Goal: Task Accomplishment & Management: Use online tool/utility

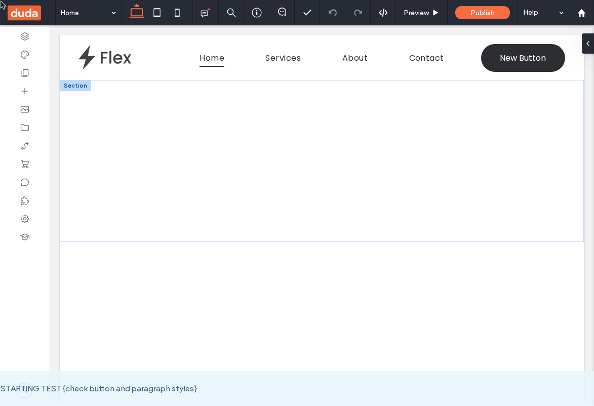
click at [321, 161] on div at bounding box center [322, 161] width 524 height 162
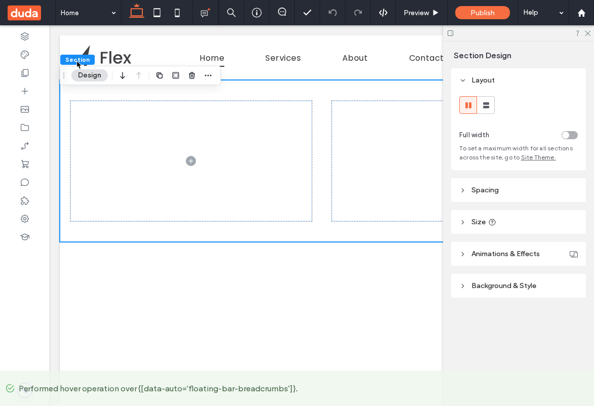
click at [76, 60] on span "Section" at bounding box center [77, 60] width 24 height 8
click at [25, 91] on use at bounding box center [25, 91] width 7 height 7
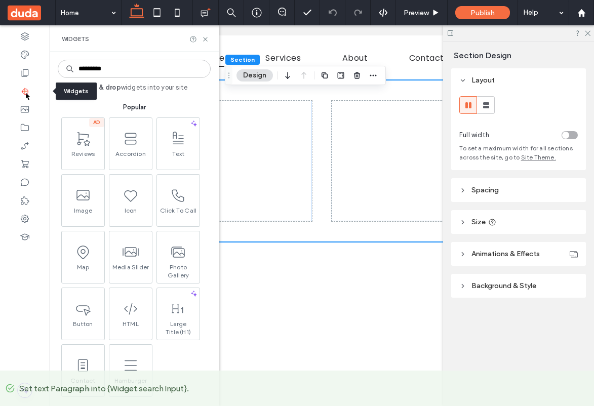
type input "*********"
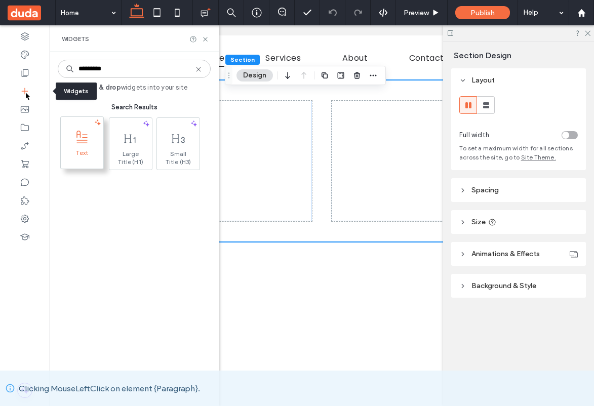
click at [83, 145] on icon at bounding box center [82, 138] width 16 height 16
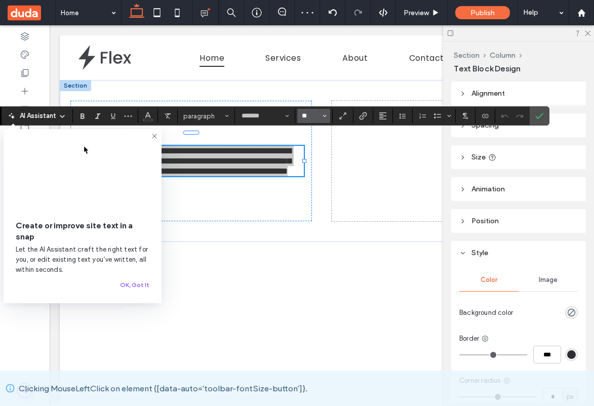
click at [313, 116] on input "**" at bounding box center [311, 116] width 20 height 8
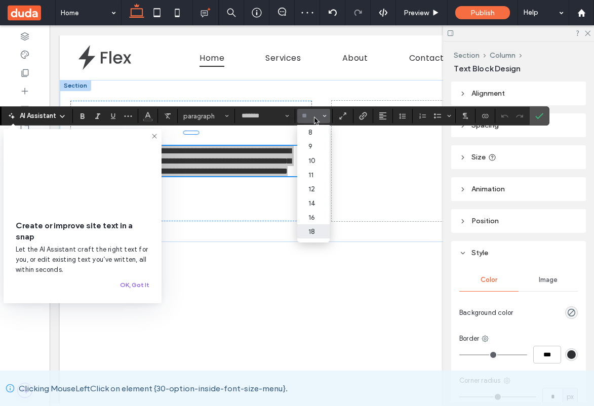
scroll to position [29, 0]
click at [313, 235] on label "30" at bounding box center [313, 230] width 32 height 14
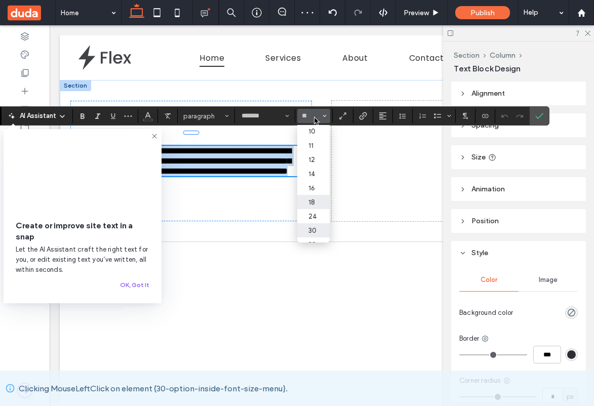
type input "**"
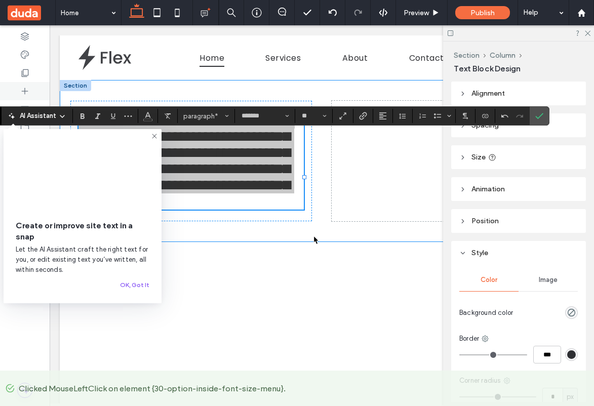
click at [25, 91] on use at bounding box center [25, 91] width 7 height 7
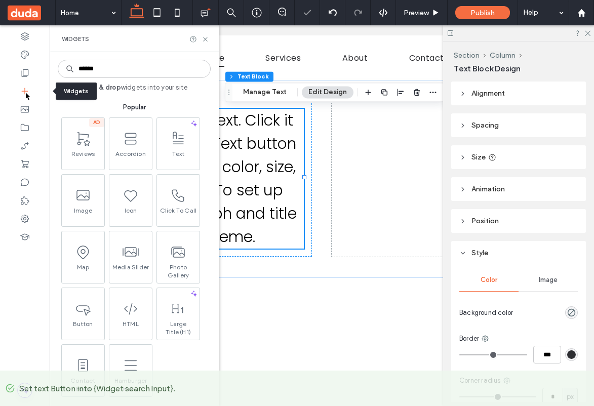
type input "******"
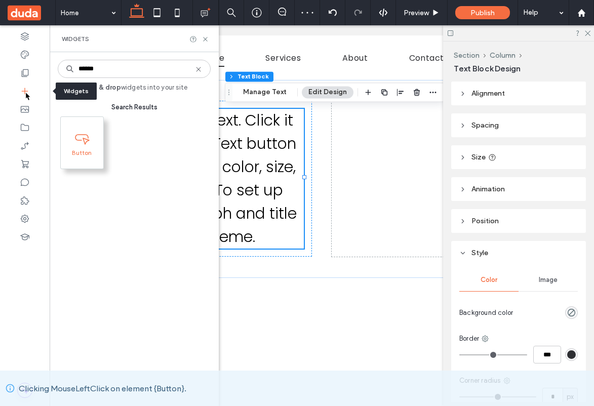
click at [83, 145] on icon at bounding box center [82, 138] width 16 height 16
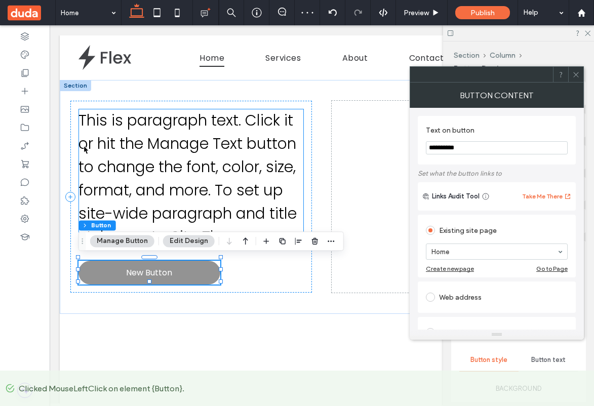
click at [576, 74] on use at bounding box center [575, 74] width 5 height 5
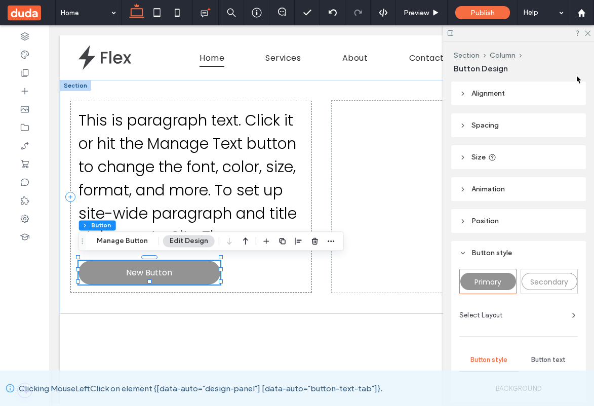
click at [548, 360] on span "Button text" at bounding box center [548, 360] width 34 height 8
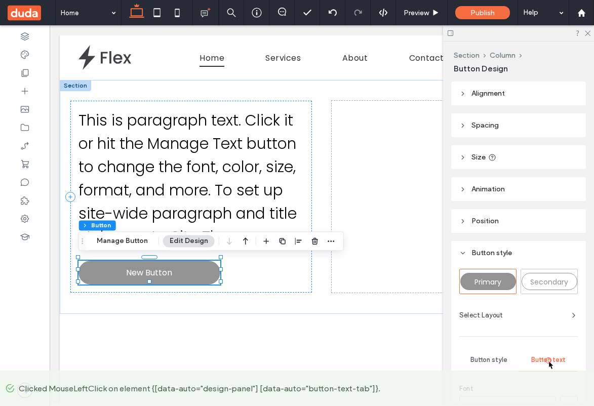
scroll to position [84, 0]
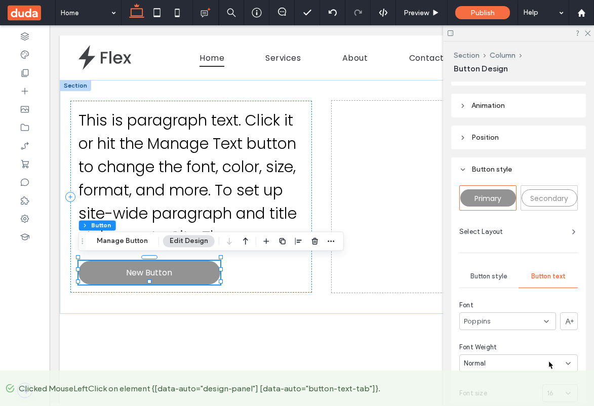
click at [560, 393] on div "16" at bounding box center [554, 393] width 14 height 10
click at [550, 379] on span "36" at bounding box center [551, 380] width 8 height 10
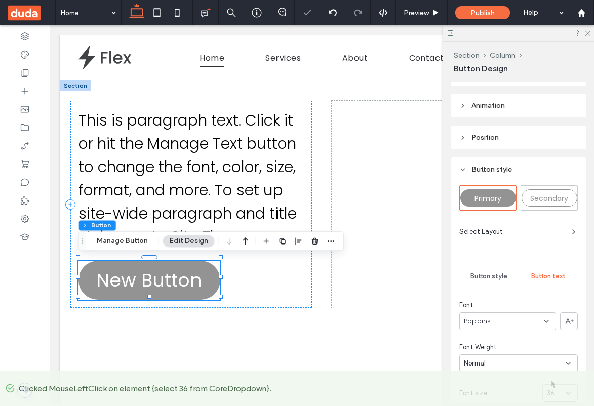
click at [552, 169] on div "Alignment Spacing Padding (inner spacing) 0px 0% 0px 0% * px 0px * px 0px Size …" at bounding box center [521, 242] width 141 height 320
type input "***"
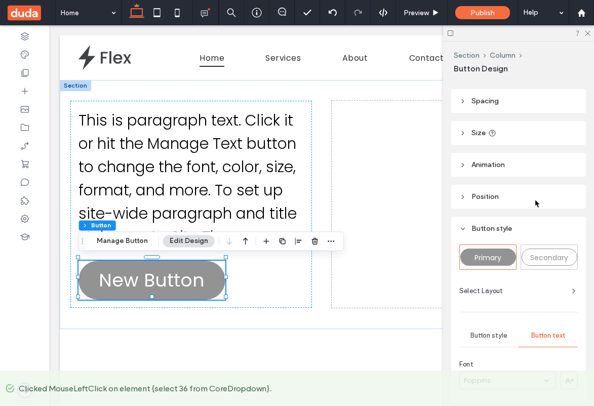
scroll to position [25, 0]
click at [475, 131] on span "Size" at bounding box center [478, 132] width 14 height 9
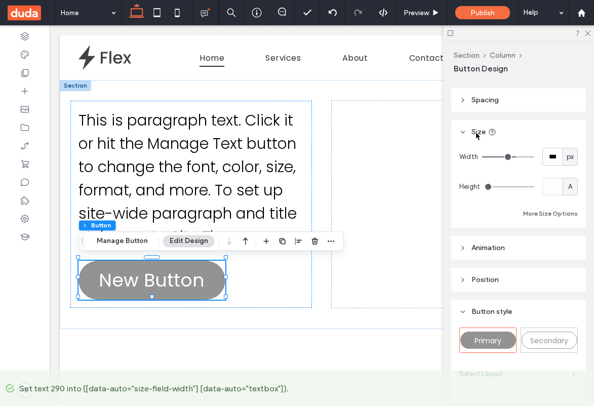
scroll to position [257, 0]
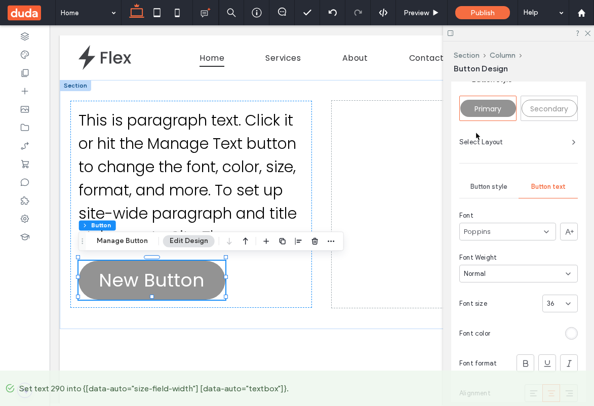
click at [569, 393] on use at bounding box center [569, 393] width 8 height 6
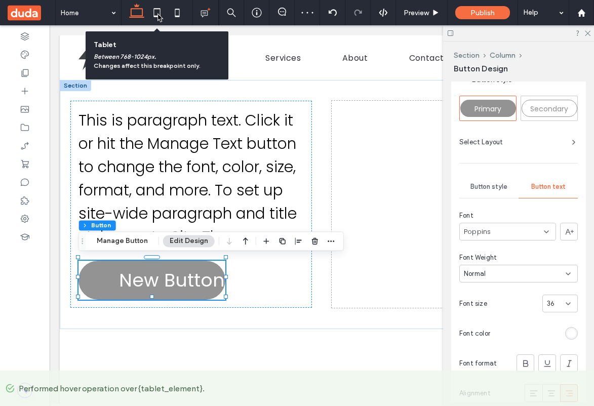
click at [157, 13] on icon at bounding box center [157, 13] width 20 height 20
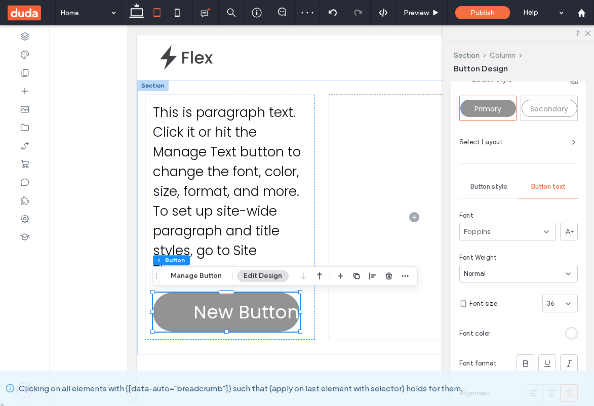
click at [502, 55] on button "Column" at bounding box center [503, 55] width 26 height 9
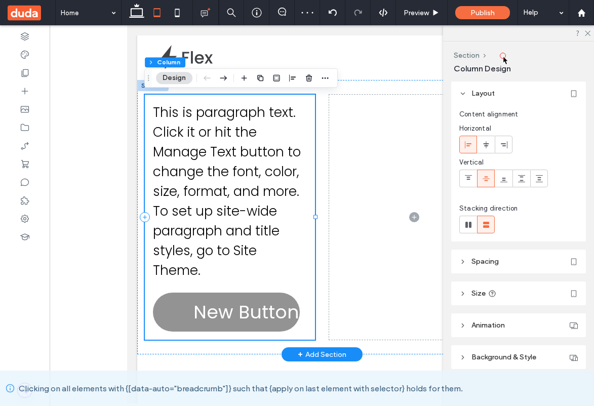
click at [229, 191] on span "This is paragraph text. Click it or hit the Manage Text button to change the fo…" at bounding box center [226, 191] width 148 height 176
